Goal: Navigation & Orientation: Go to known website

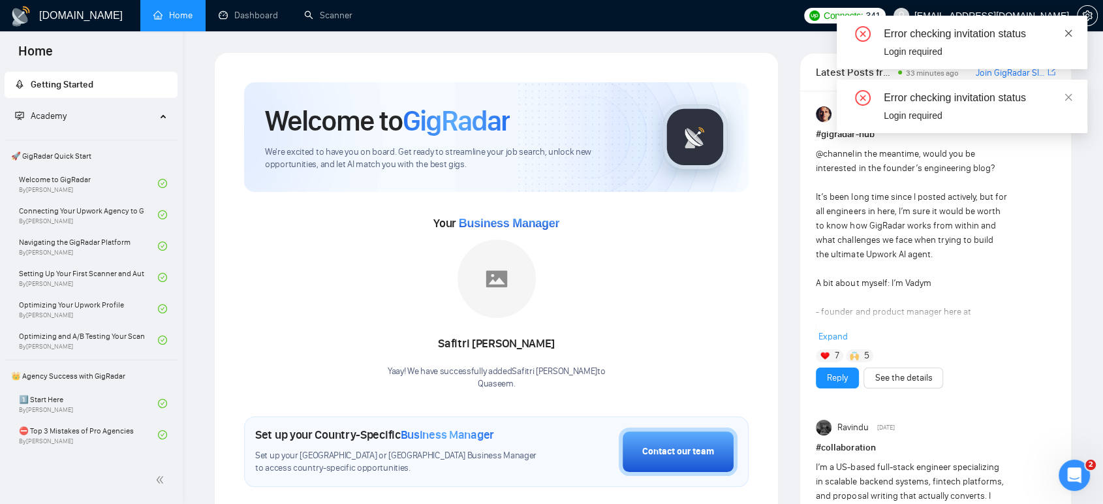
click at [1071, 36] on icon "close" at bounding box center [1067, 33] width 9 height 9
click at [1069, 35] on icon "close" at bounding box center [1068, 32] width 7 height 7
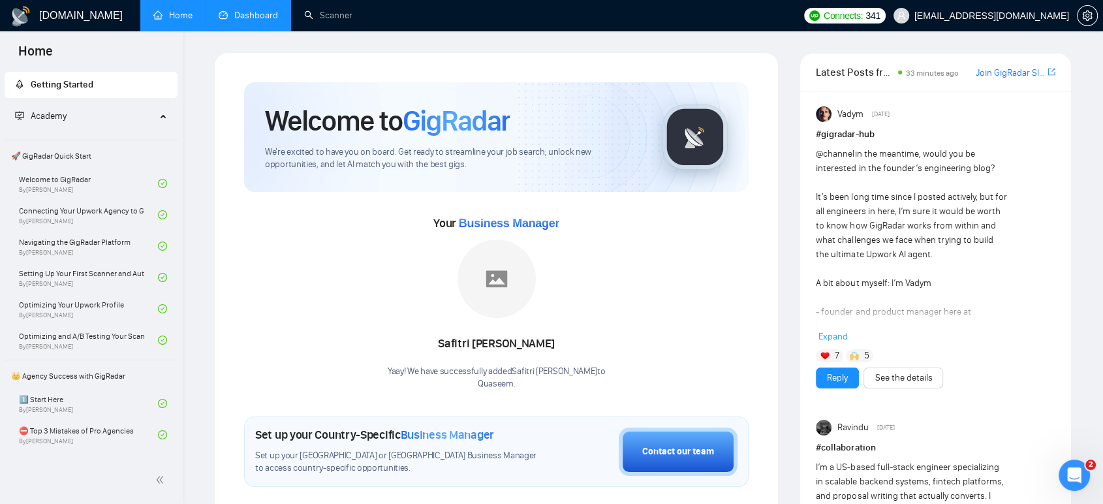
click at [262, 19] on link "Dashboard" at bounding box center [248, 15] width 59 height 11
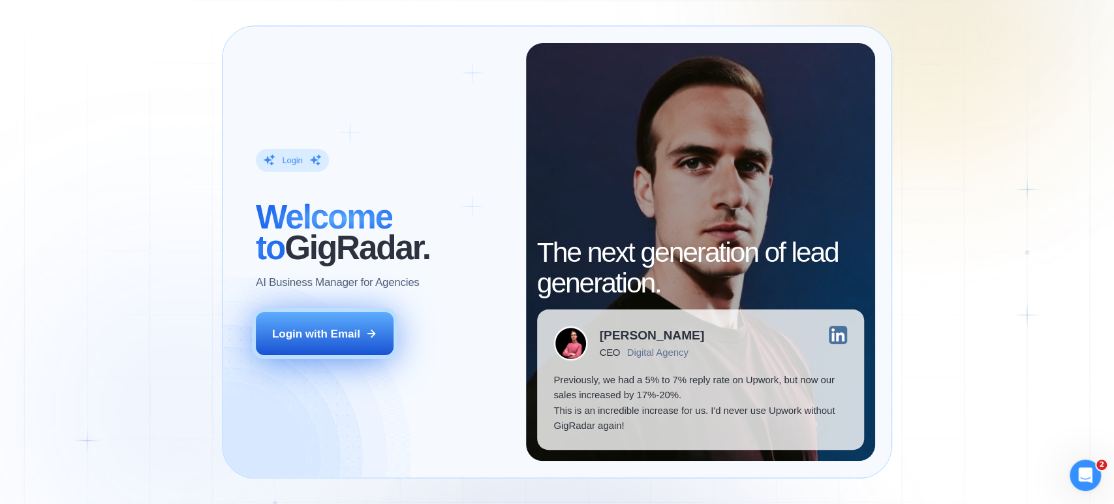
click at [287, 335] on div "Login with Email" at bounding box center [316, 333] width 88 height 15
